Goal: Task Accomplishment & Management: Manage account settings

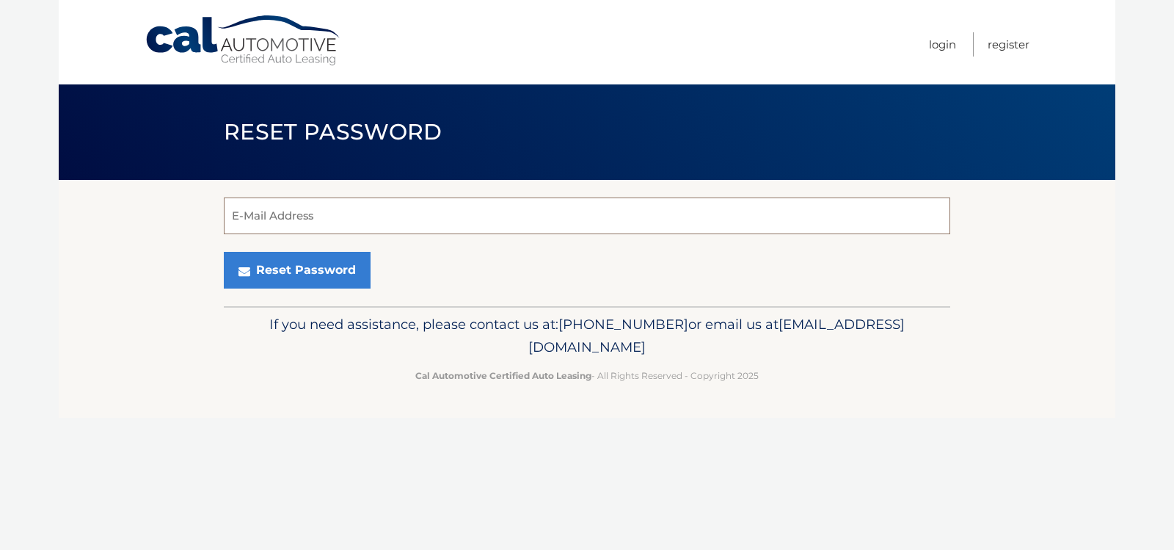
click at [349, 203] on input "E-Mail Address" at bounding box center [587, 215] width 726 height 37
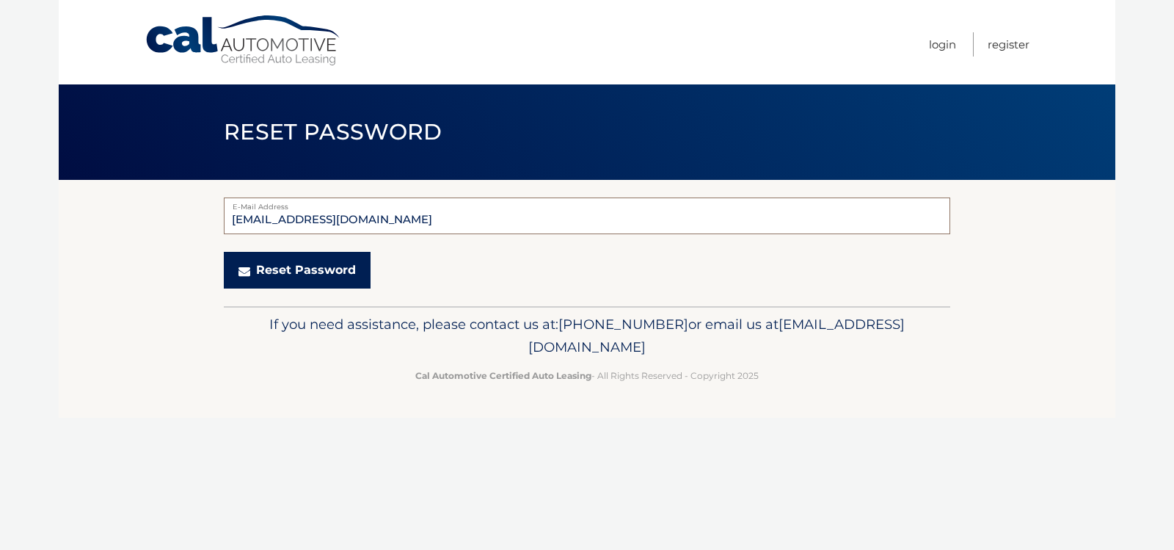
type input "[EMAIL_ADDRESS][DOMAIN_NAME]"
click at [348, 252] on button "Reset Password" at bounding box center [297, 270] width 147 height 37
